Goal: Task Accomplishment & Management: Manage account settings

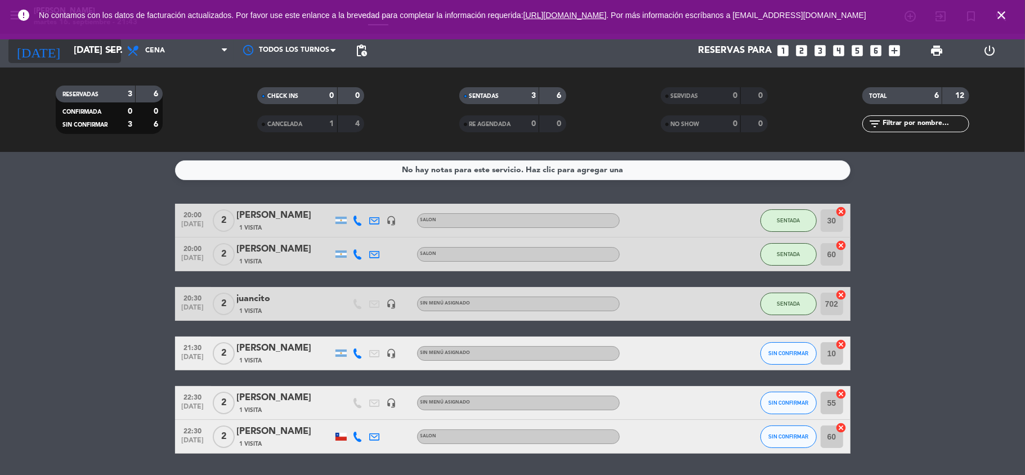
click at [114, 56] on icon "arrow_drop_down" at bounding box center [112, 51] width 14 height 14
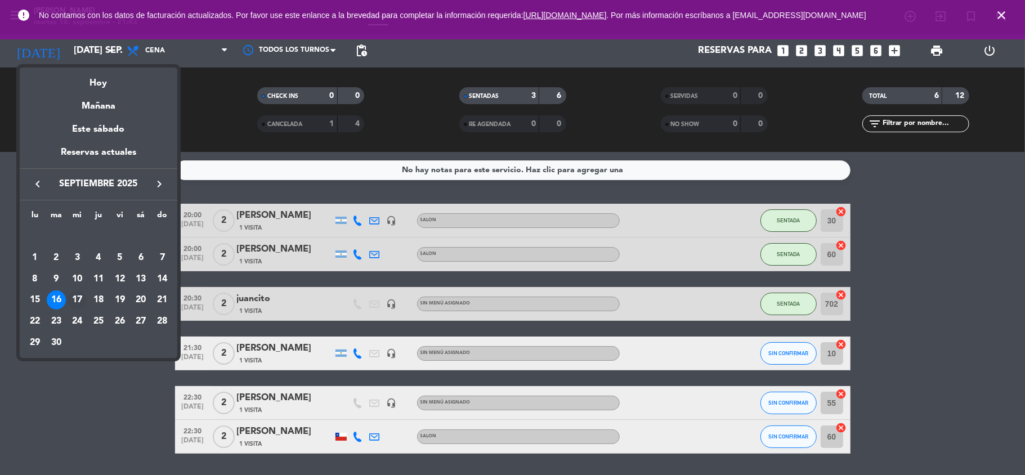
click at [81, 304] on div "17" at bounding box center [77, 300] width 19 height 19
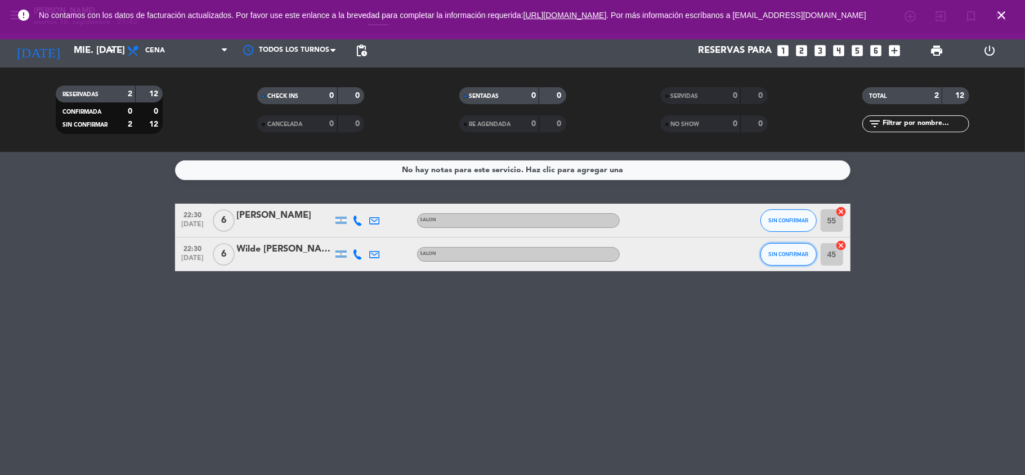
click at [780, 260] on button "SIN CONFIRMAR" at bounding box center [789, 254] width 56 height 23
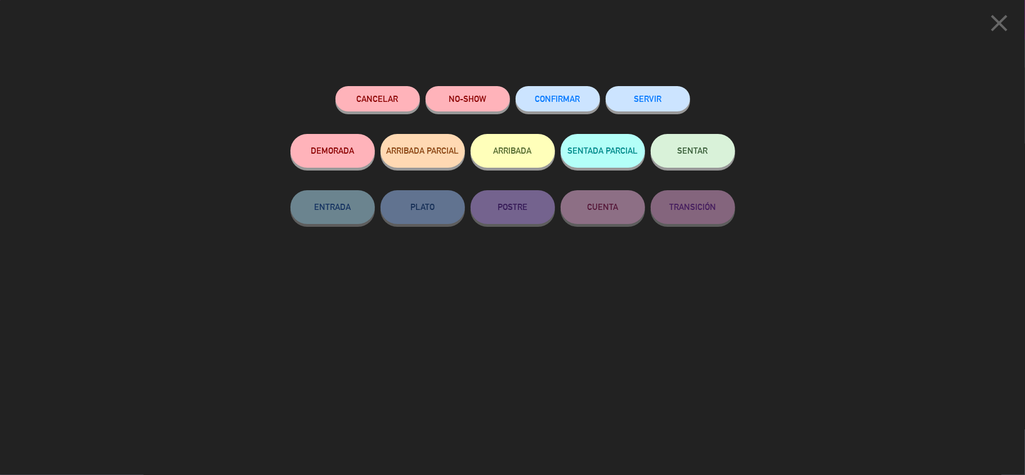
click at [473, 97] on button "NO-SHOW" at bounding box center [468, 98] width 84 height 25
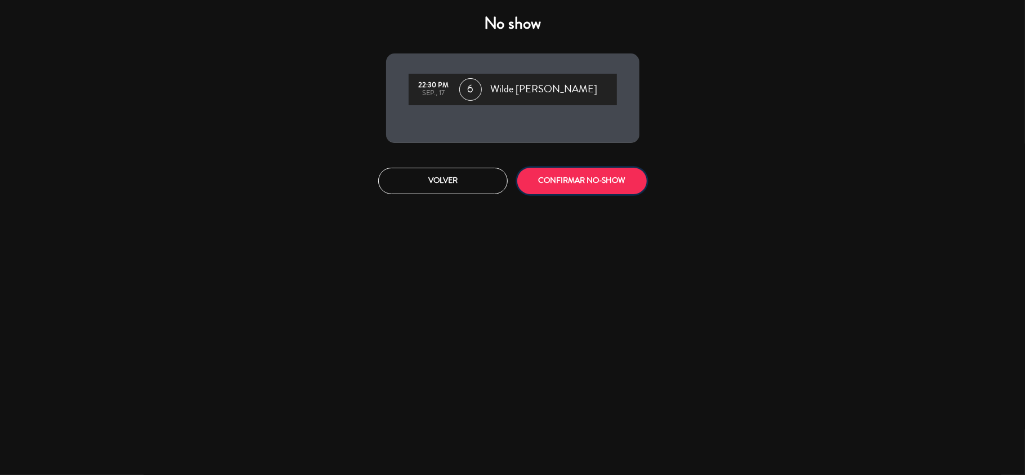
click at [600, 179] on button "CONFIRMAR NO-SHOW" at bounding box center [581, 181] width 129 height 26
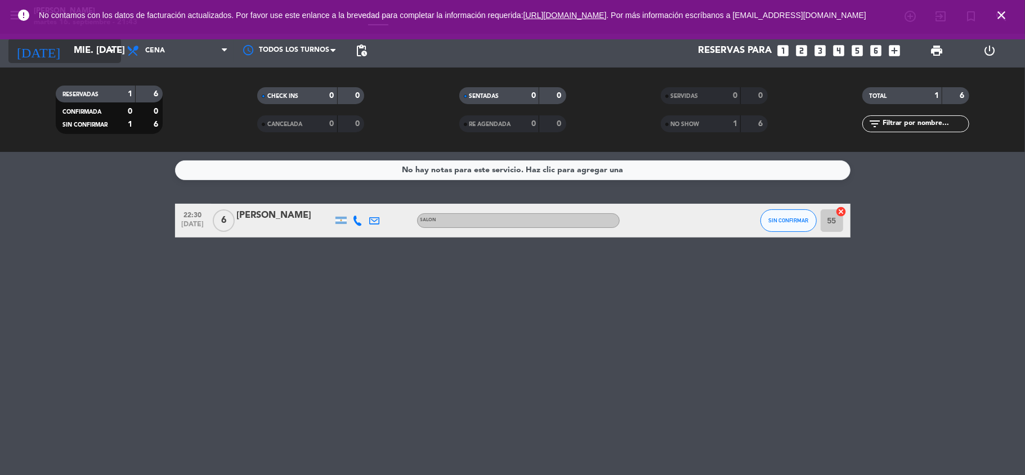
click at [105, 52] on icon "arrow_drop_down" at bounding box center [112, 51] width 14 height 14
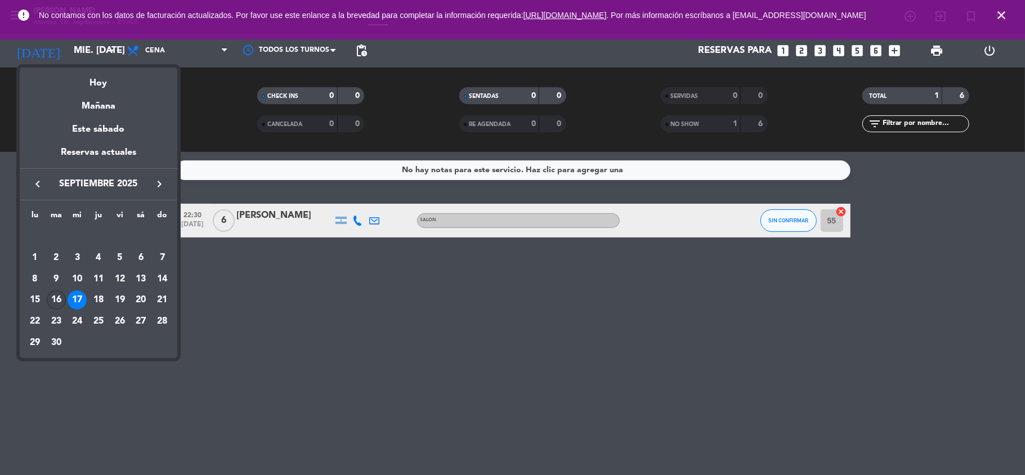
click at [59, 301] on div "16" at bounding box center [56, 300] width 19 height 19
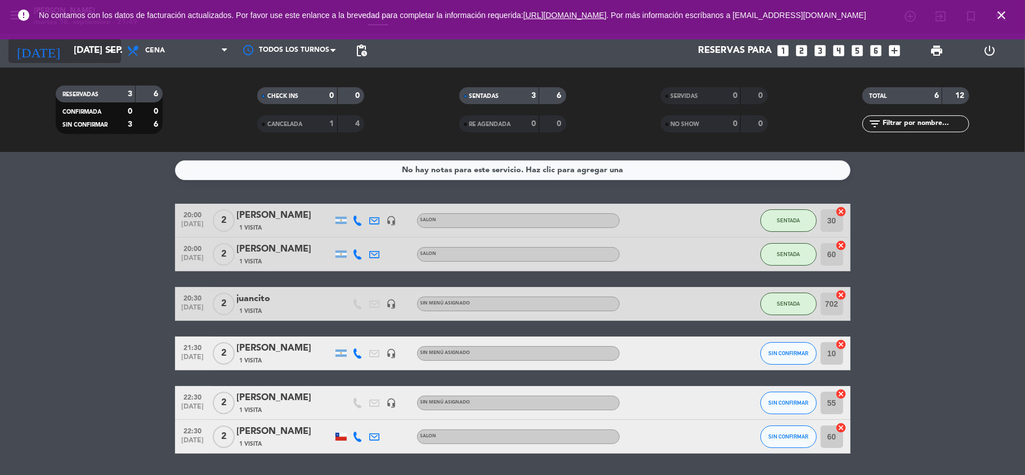
click at [110, 47] on icon "arrow_drop_down" at bounding box center [112, 51] width 14 height 14
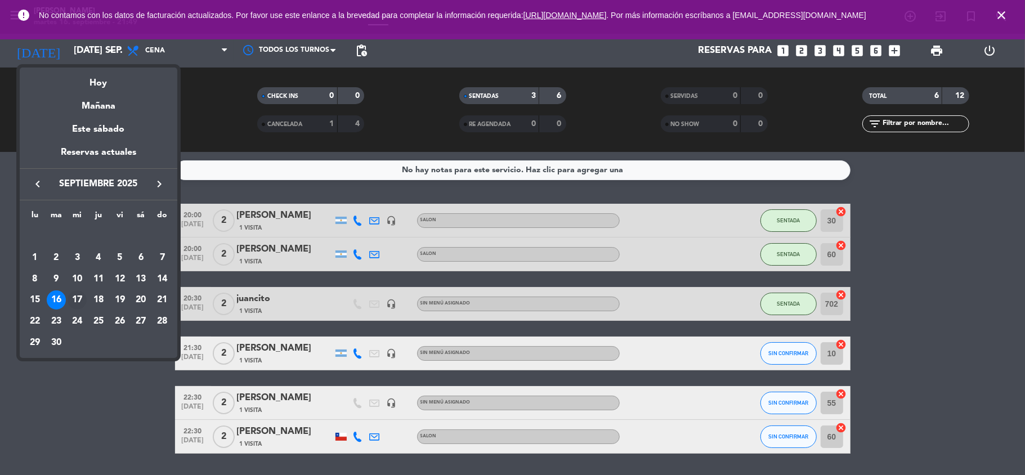
click at [80, 296] on div "17" at bounding box center [77, 300] width 19 height 19
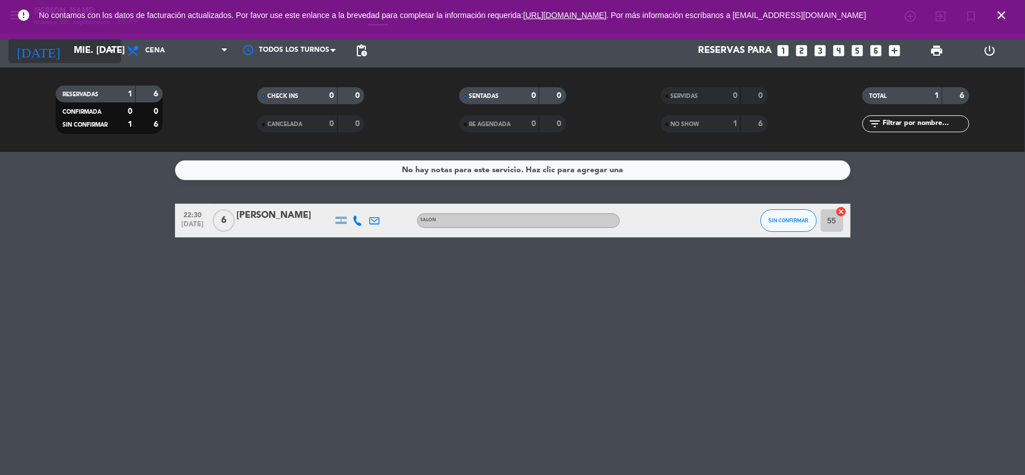
click at [107, 54] on icon "arrow_drop_down" at bounding box center [112, 51] width 14 height 14
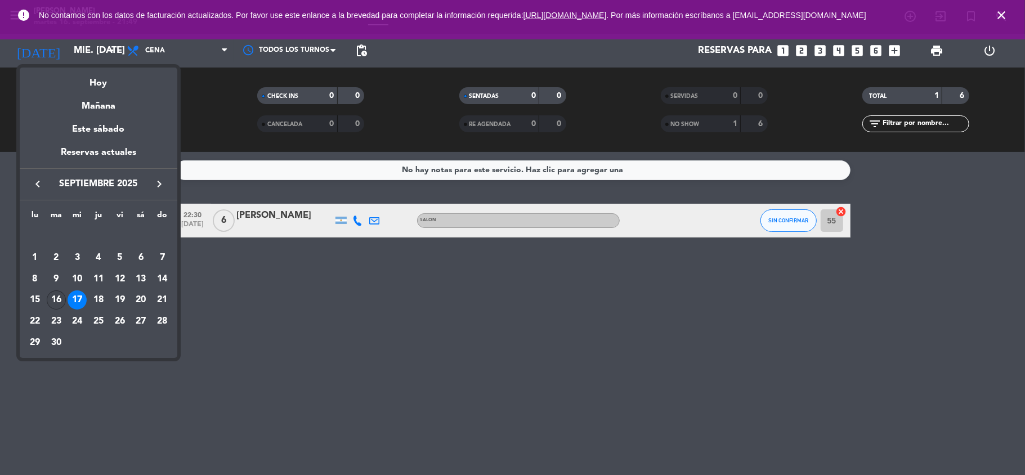
click at [56, 289] on td "16" at bounding box center [56, 299] width 21 height 21
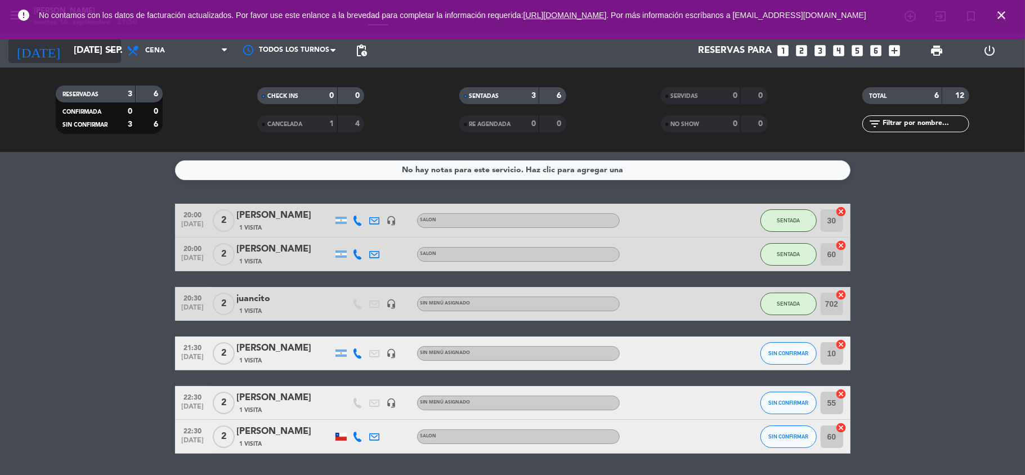
click at [90, 54] on input "[DATE] sep." at bounding box center [129, 51] width 122 height 22
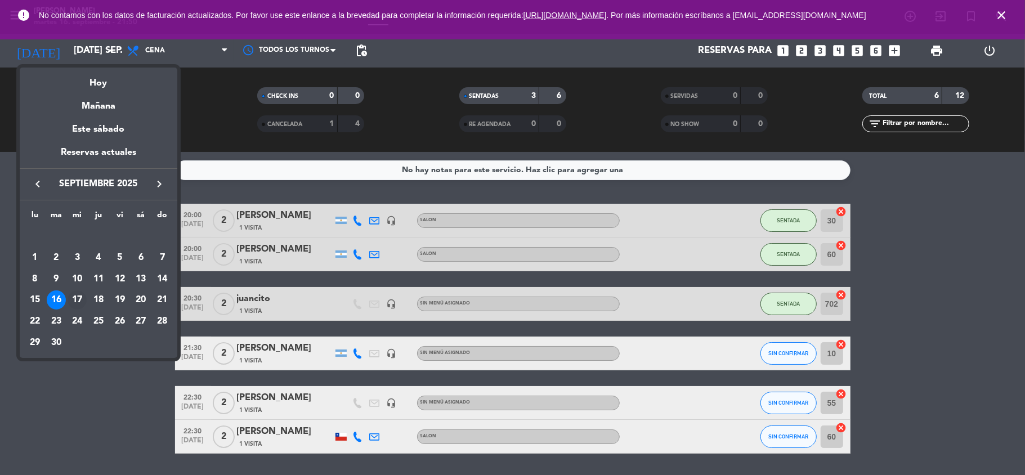
click at [77, 298] on div "17" at bounding box center [77, 300] width 19 height 19
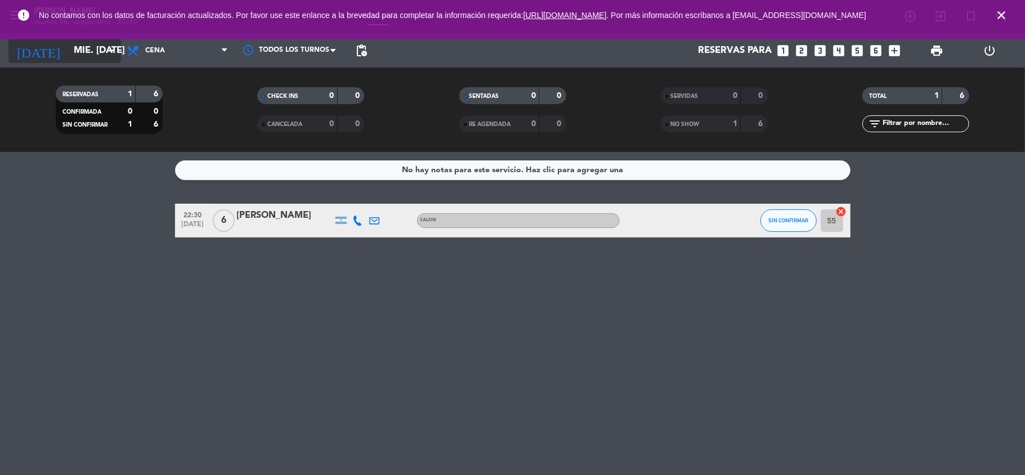
click at [105, 53] on icon "arrow_drop_down" at bounding box center [112, 51] width 14 height 14
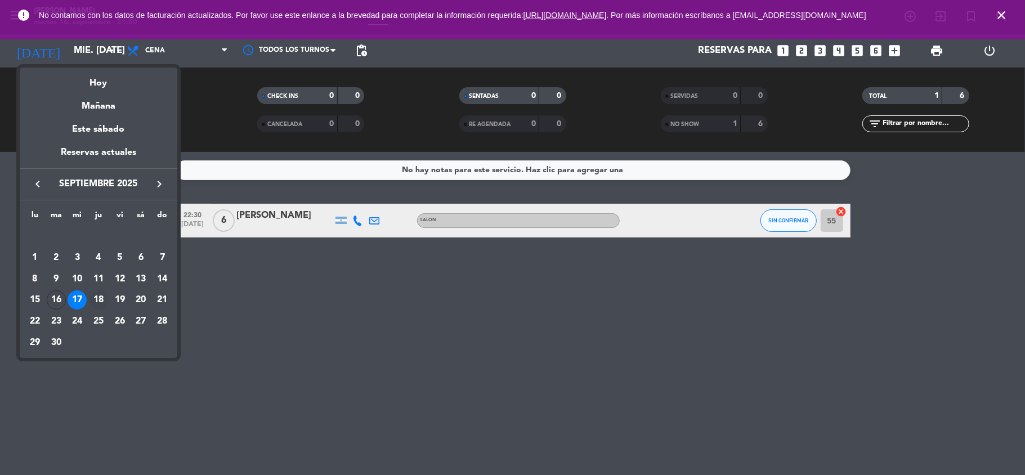
click at [96, 302] on div "18" at bounding box center [98, 300] width 19 height 19
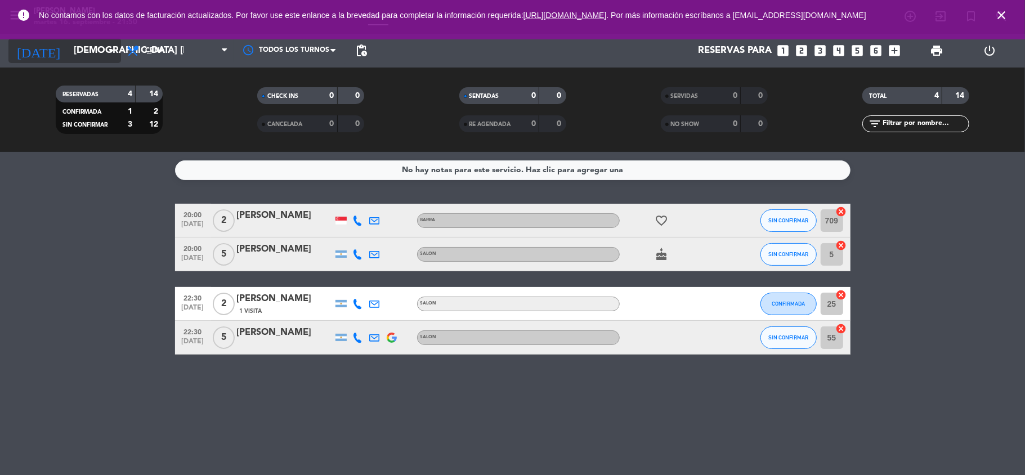
click at [100, 51] on input "[DEMOGRAPHIC_DATA] [DATE]" at bounding box center [129, 51] width 122 height 22
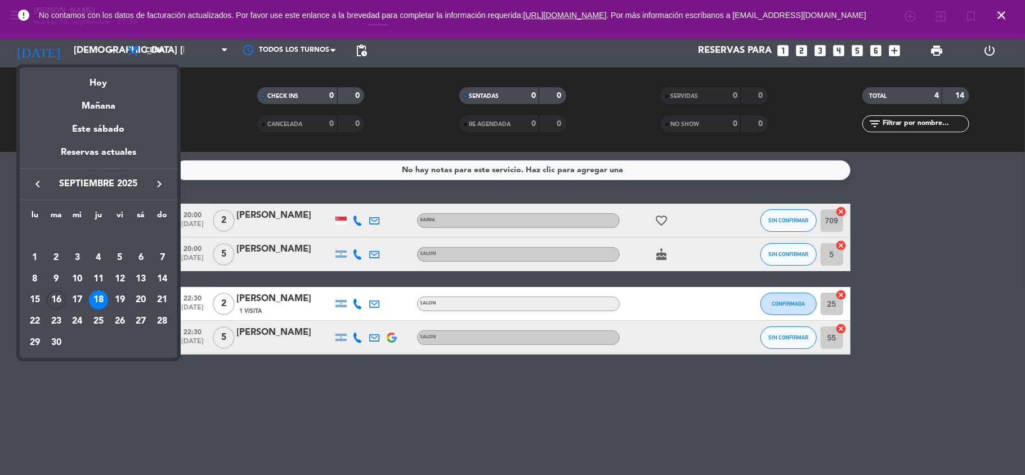
click at [110, 50] on div at bounding box center [512, 237] width 1025 height 475
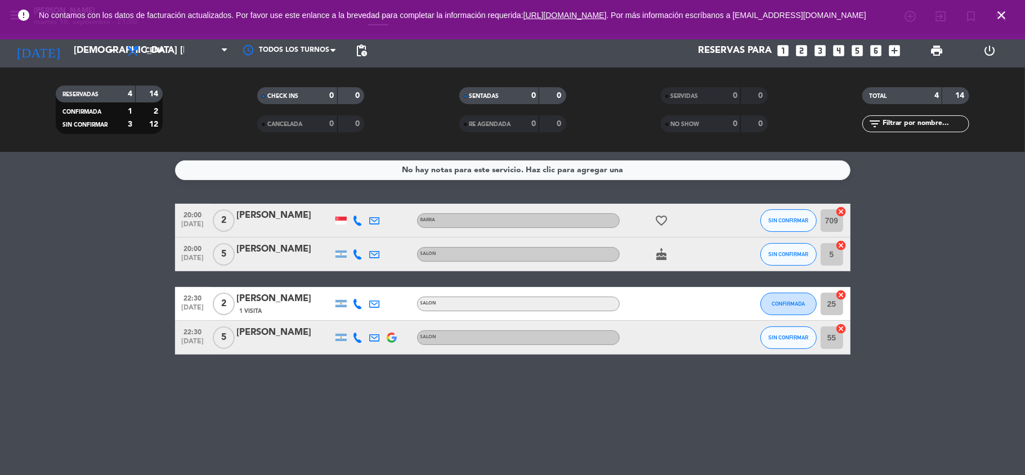
click at [110, 50] on icon "arrow_drop_down" at bounding box center [112, 51] width 14 height 14
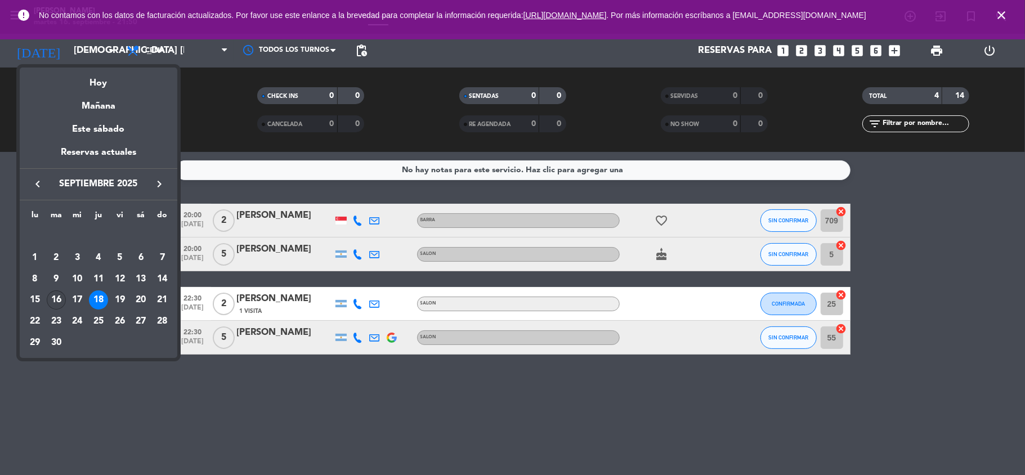
click at [55, 302] on div "16" at bounding box center [56, 300] width 19 height 19
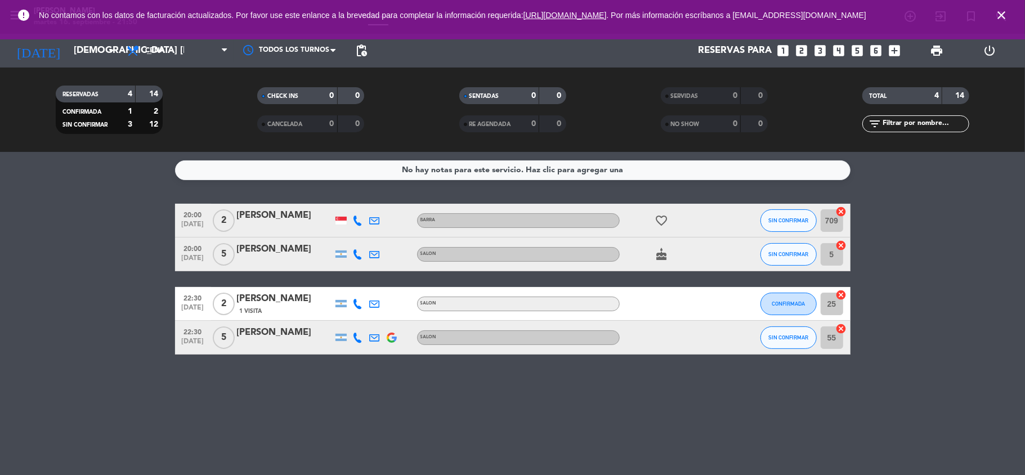
type input "[DATE] sep."
